Goal: Information Seeking & Learning: Learn about a topic

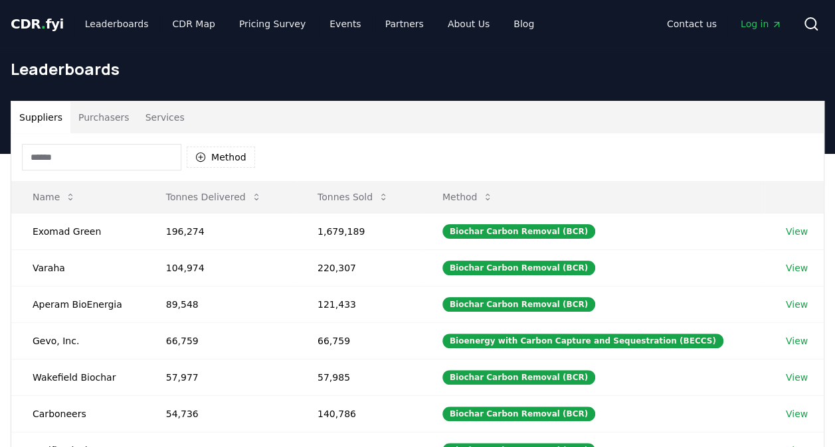
click at [129, 149] on input at bounding box center [101, 157] width 159 height 27
click at [206, 157] on button "Method" at bounding box center [221, 157] width 68 height 21
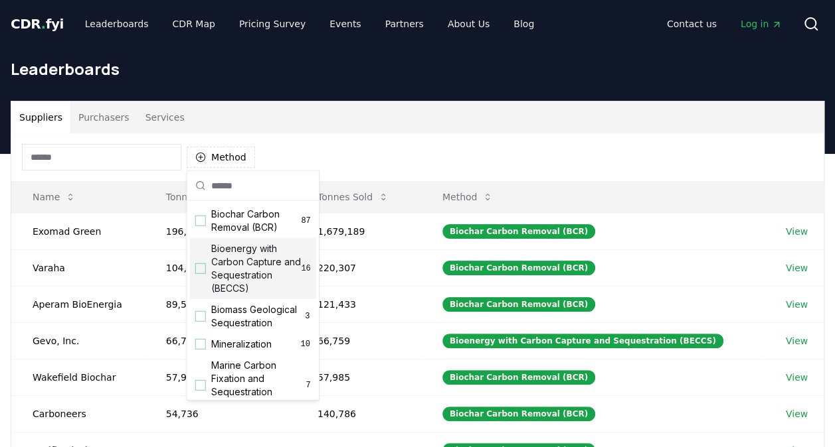
click at [199, 267] on div "Suggestions" at bounding box center [200, 269] width 11 height 11
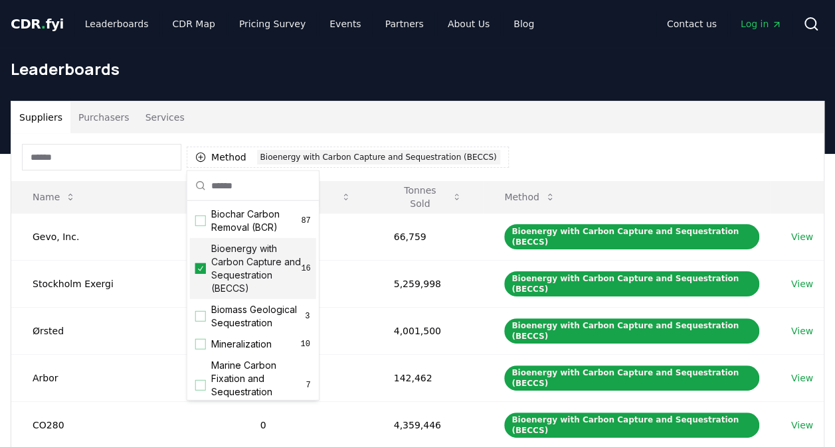
click at [584, 121] on div "Suppliers Purchasers Services" at bounding box center [417, 118] width 812 height 32
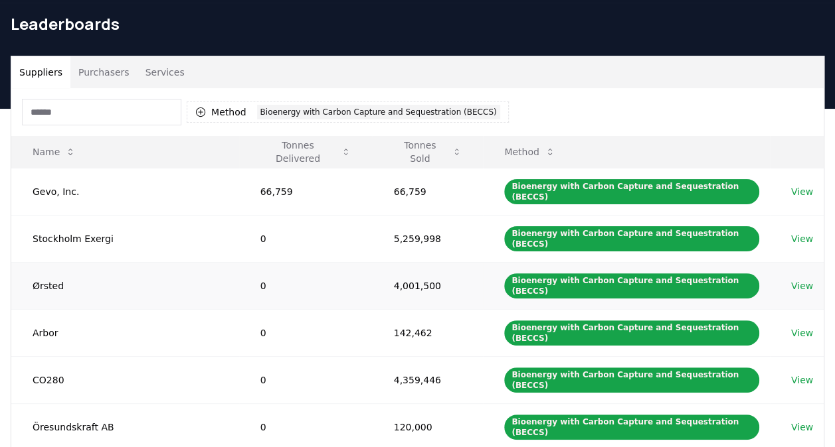
scroll to position [66, 0]
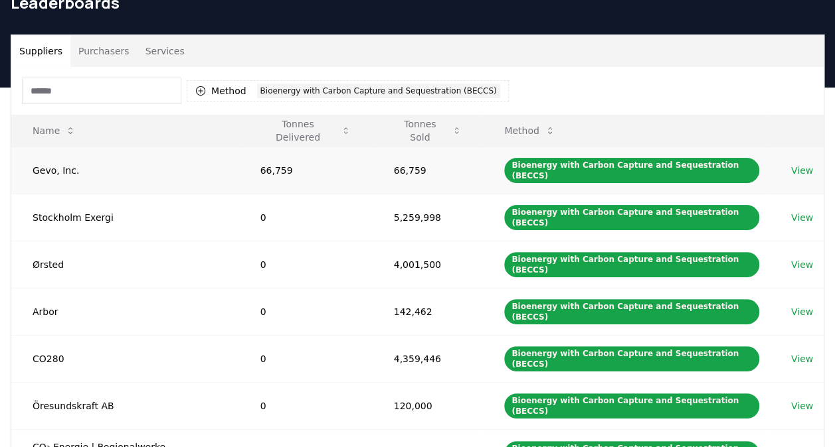
click at [792, 164] on link "View" at bounding box center [802, 170] width 22 height 13
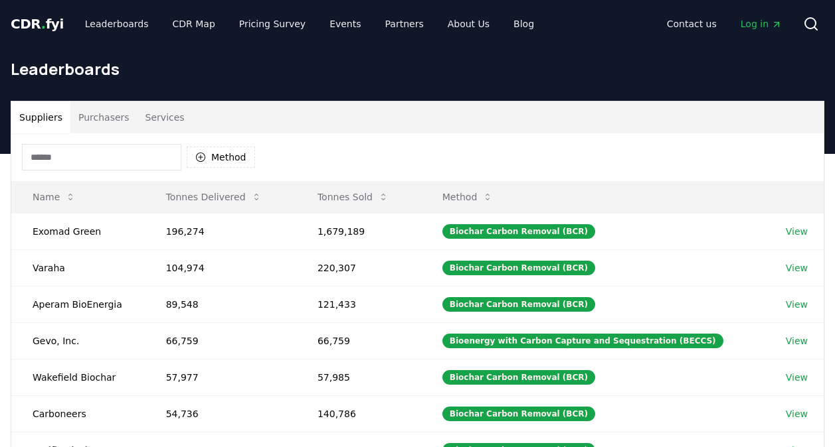
scroll to position [66, 0]
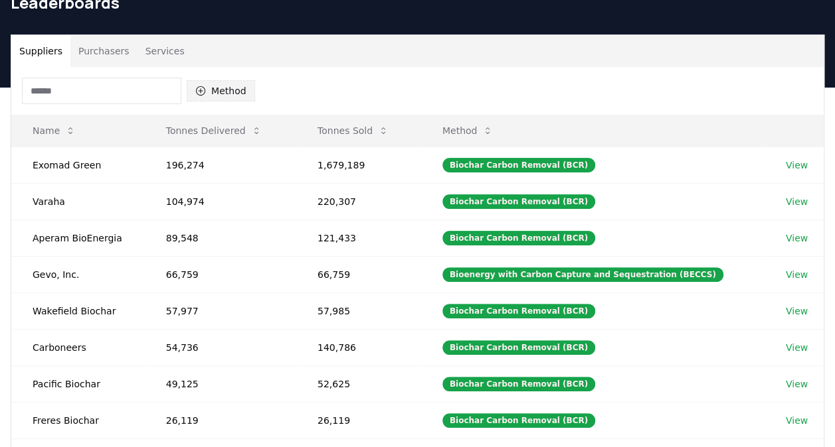
click at [202, 88] on icon "button" at bounding box center [200, 91] width 11 height 11
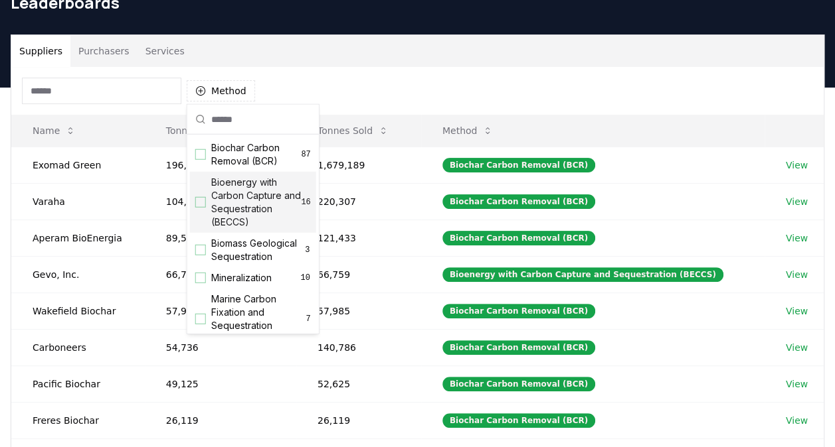
click at [202, 195] on div "Bioenergy with Carbon Capture and Sequestration (BECCS) 16" at bounding box center [253, 202] width 126 height 61
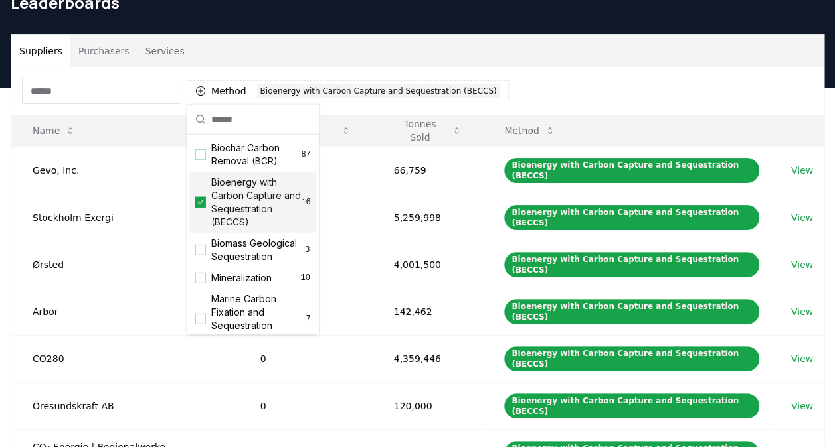
click at [496, 61] on div "Suppliers Purchasers Services" at bounding box center [417, 51] width 812 height 32
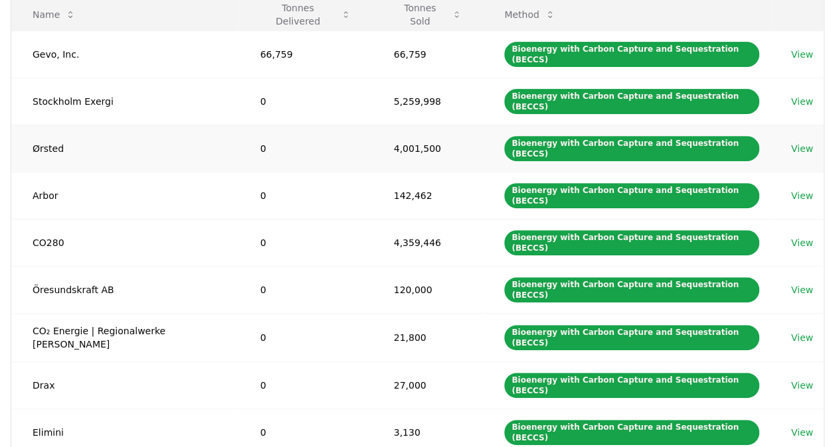
scroll to position [199, 0]
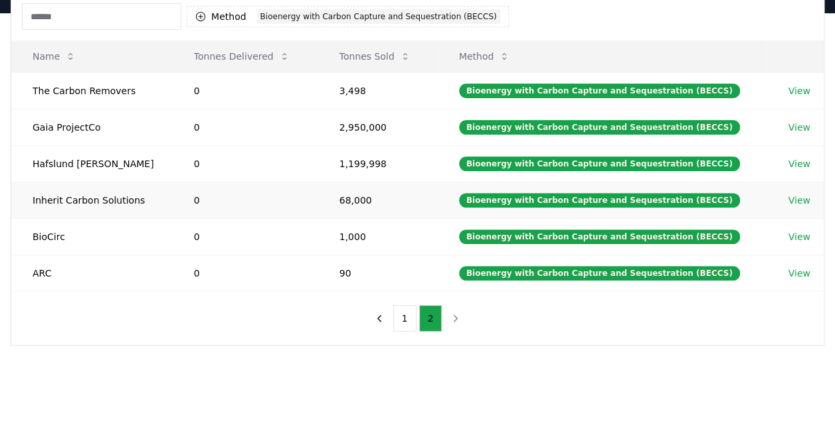
scroll to position [266, 0]
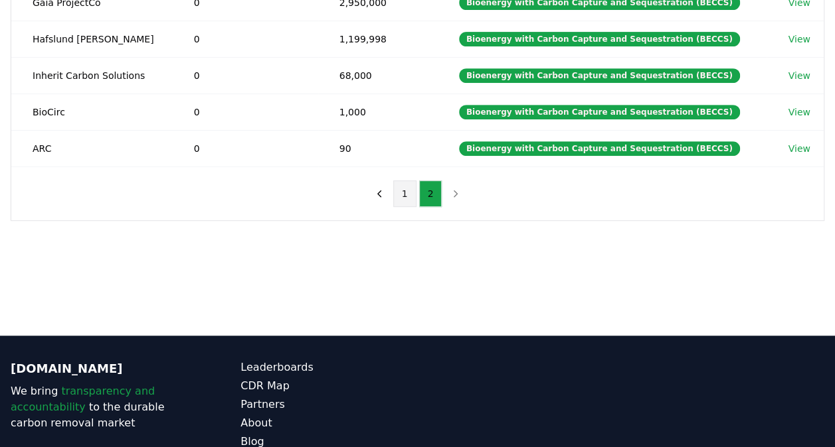
click at [406, 199] on button "1" at bounding box center [404, 194] width 23 height 27
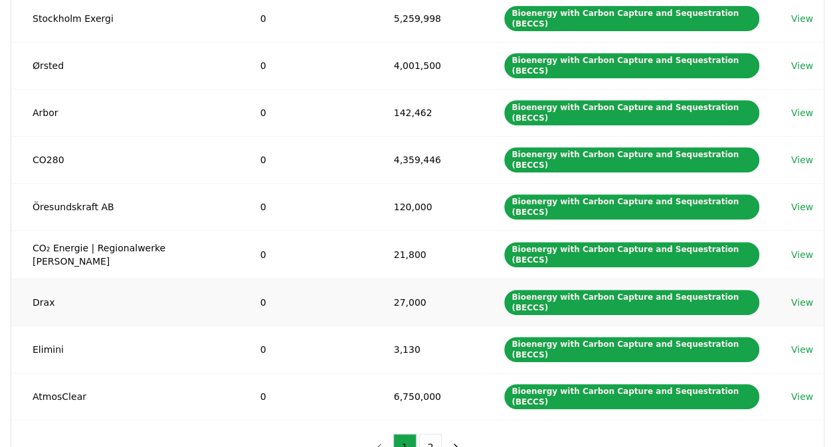
scroll to position [199, 0]
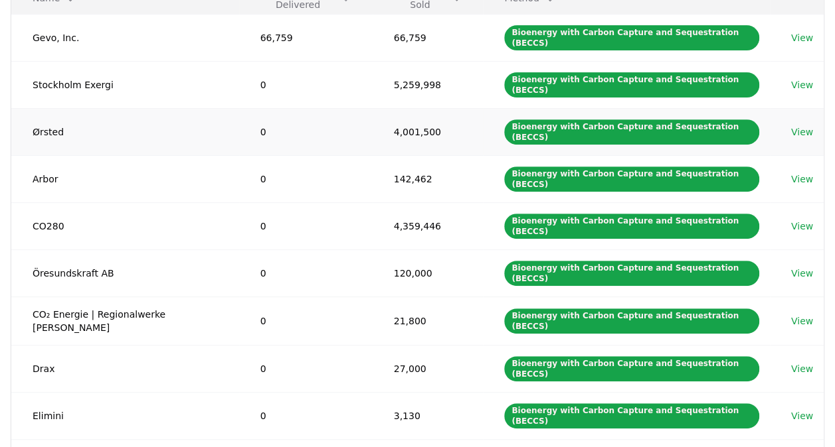
click at [799, 125] on link "View" at bounding box center [802, 131] width 22 height 13
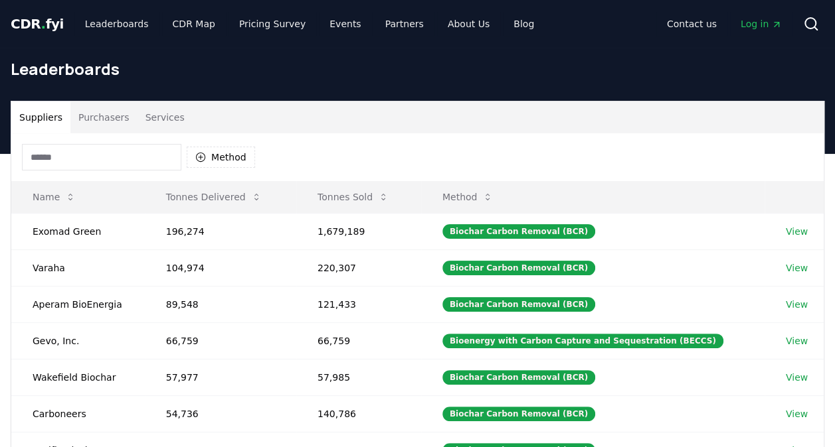
drag, startPoint x: 214, startPoint y: 151, endPoint x: 328, endPoint y: 157, distance: 114.3
click at [214, 151] on button "Method" at bounding box center [221, 157] width 68 height 21
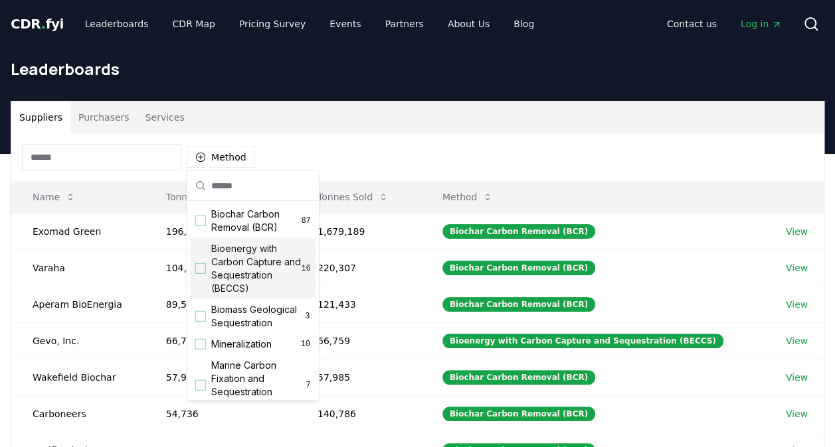
drag, startPoint x: 253, startPoint y: 262, endPoint x: 486, endPoint y: 155, distance: 256.4
click at [256, 260] on span "Bioenergy with Carbon Capture and Sequestration (BECCS)" at bounding box center [256, 268] width 90 height 53
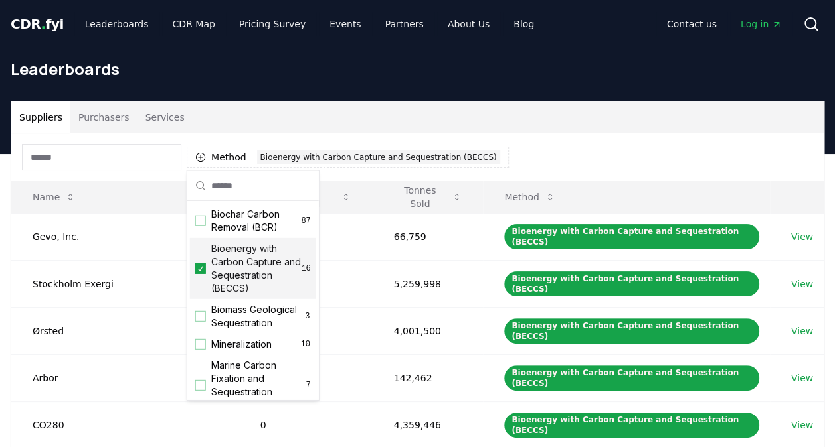
click at [550, 134] on div "Method 1 Bioenergy with Carbon Capture and Sequestration (BECCS)" at bounding box center [417, 157] width 812 height 48
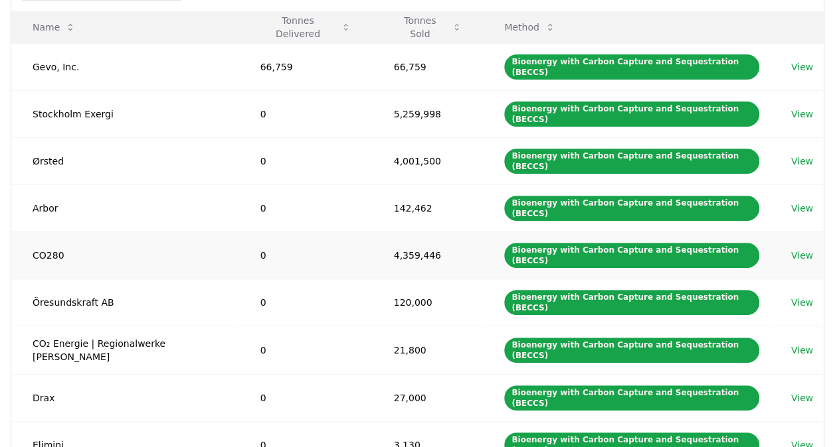
scroll to position [199, 0]
